Goal: Obtain resource: Download file/media

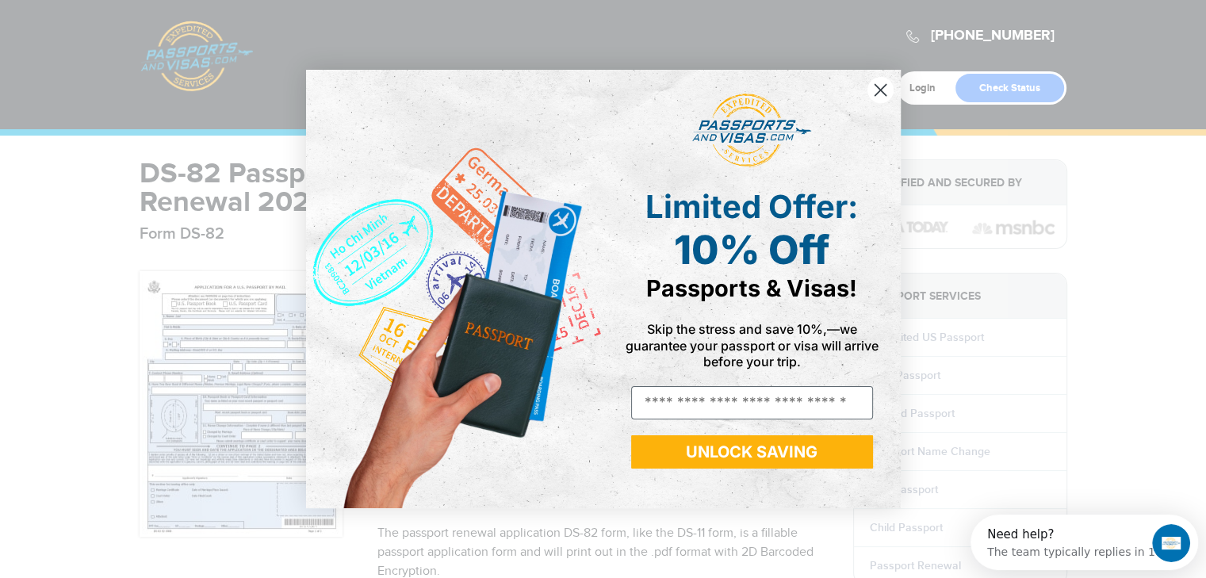
click at [879, 91] on icon "Close dialog" at bounding box center [880, 89] width 11 height 11
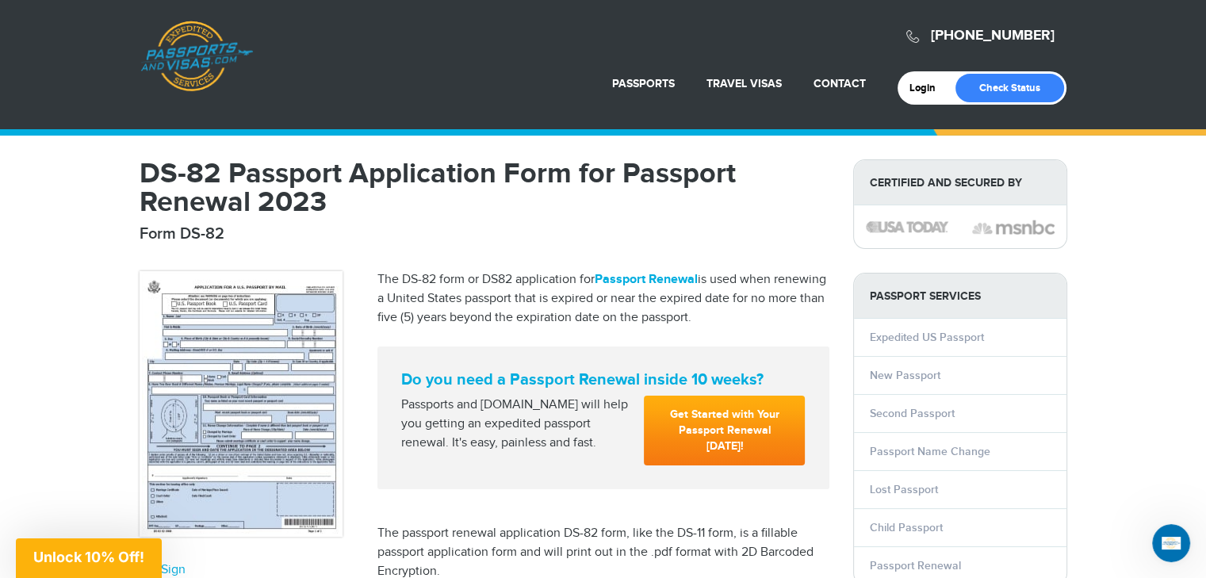
click at [241, 397] on img at bounding box center [241, 404] width 203 height 266
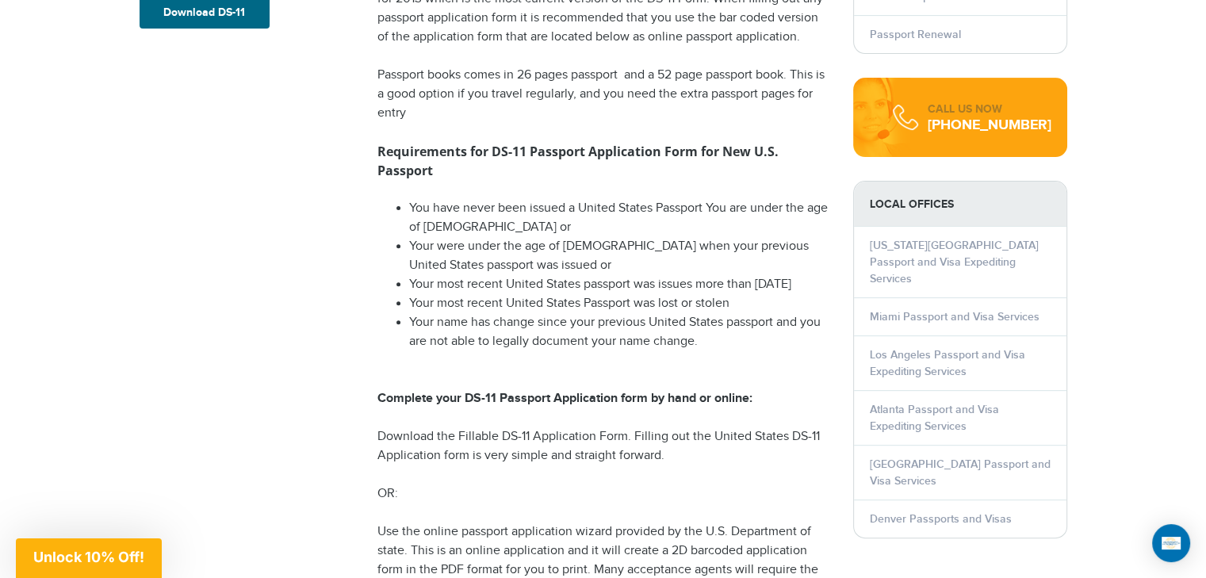
scroll to position [533, 0]
